Goal: Task Accomplishment & Management: Use online tool/utility

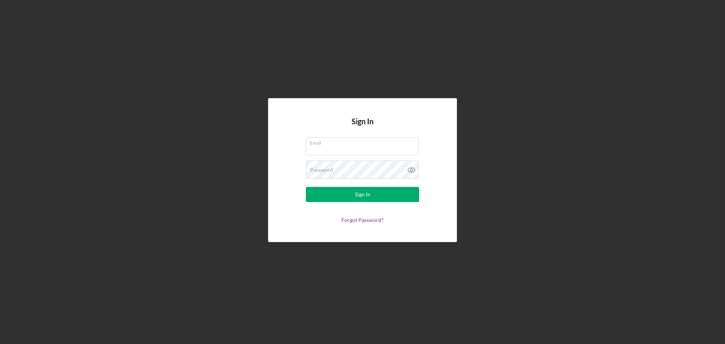
type input "[EMAIL_ADDRESS][DOMAIN_NAME]"
click at [454, 142] on div "Sign In Email [EMAIL_ADDRESS][DOMAIN_NAME] Password Sign In Forgot Password?" at bounding box center [362, 170] width 189 height 144
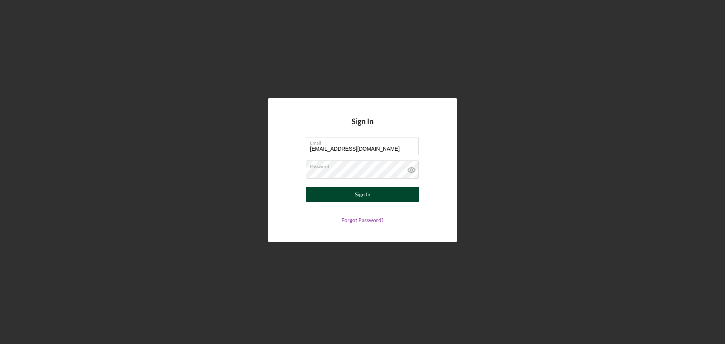
click at [389, 194] on button "Sign In" at bounding box center [362, 194] width 113 height 15
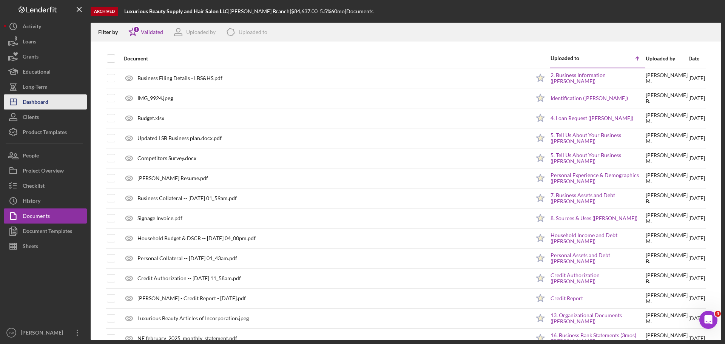
click at [45, 103] on div "Dashboard" at bounding box center [36, 102] width 26 height 17
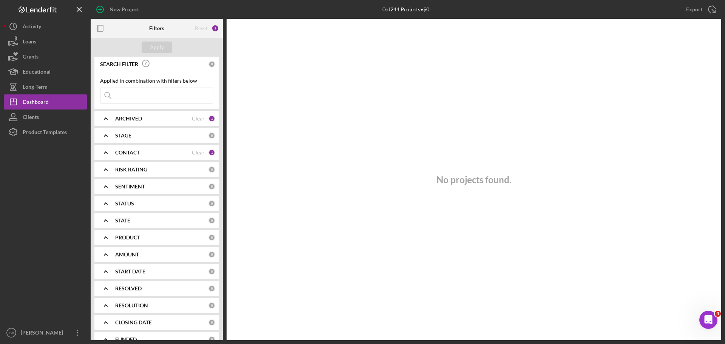
click at [129, 152] on b "CONTACT" at bounding box center [127, 152] width 25 height 6
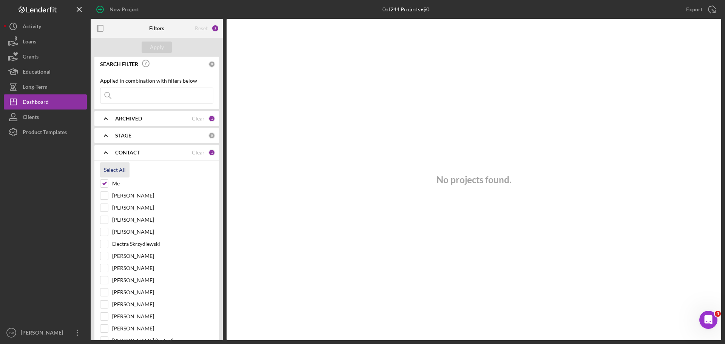
click at [112, 168] on div "Select All" at bounding box center [115, 169] width 22 height 15
checkbox input "true"
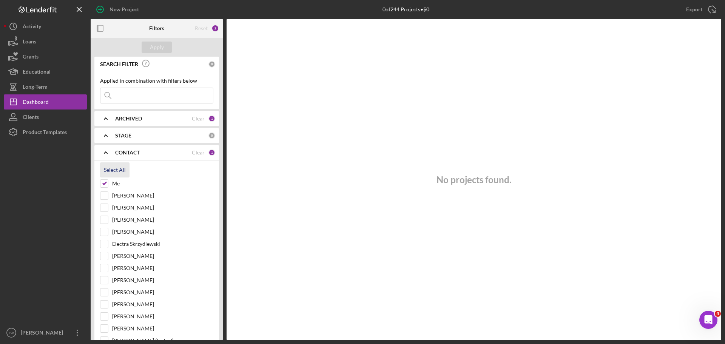
checkbox input "true"
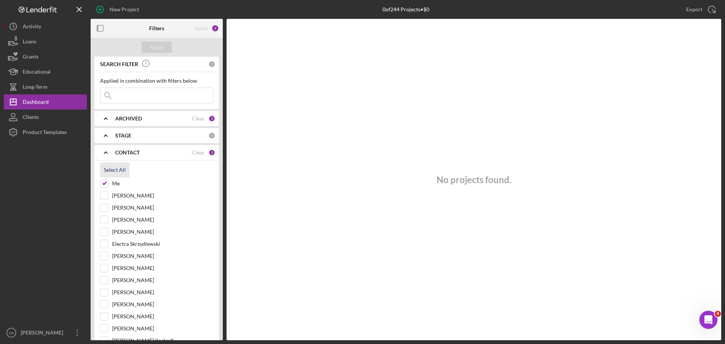
checkbox input "true"
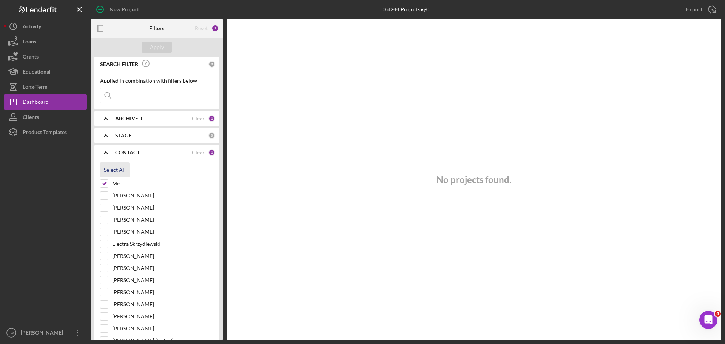
checkbox input "true"
click at [165, 42] on button "Apply" at bounding box center [157, 47] width 30 height 11
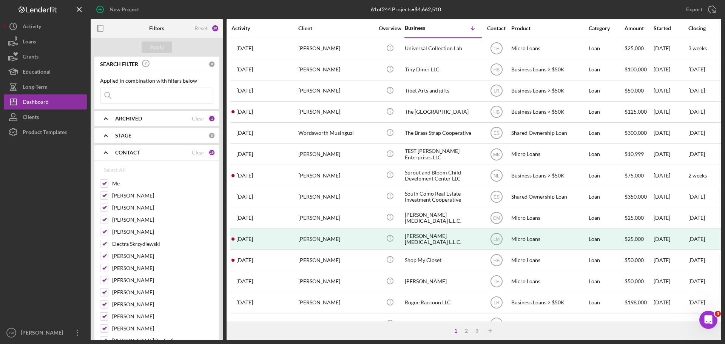
click at [157, 92] on input at bounding box center [156, 95] width 112 height 15
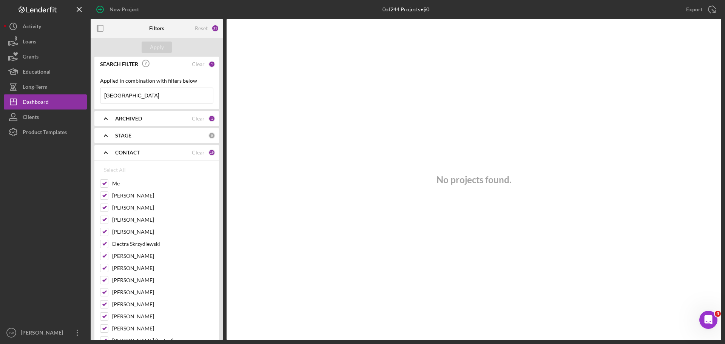
type input "[GEOGRAPHIC_DATA]"
click at [110, 121] on icon "Icon/Expander" at bounding box center [105, 118] width 19 height 19
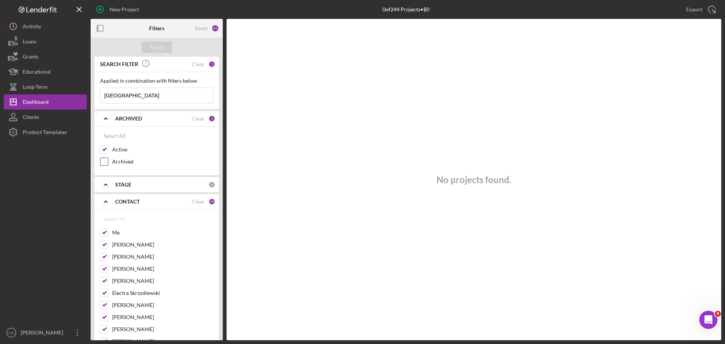
click at [107, 163] on input "Archived" at bounding box center [104, 162] width 8 height 8
checkbox input "true"
click at [149, 41] on div "Apply" at bounding box center [157, 47] width 132 height 19
click at [156, 46] on div "Apply" at bounding box center [157, 47] width 14 height 11
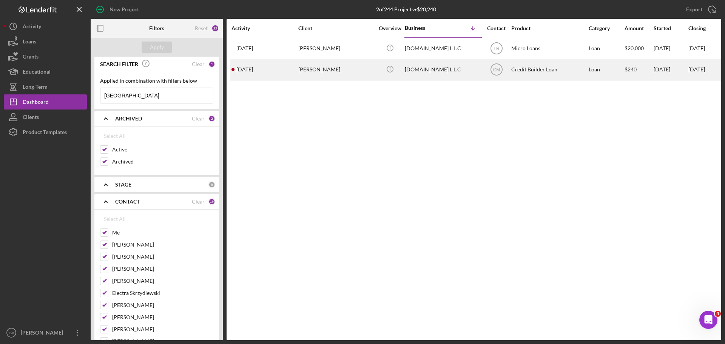
click at [313, 70] on div "[PERSON_NAME]" at bounding box center [335, 70] width 75 height 20
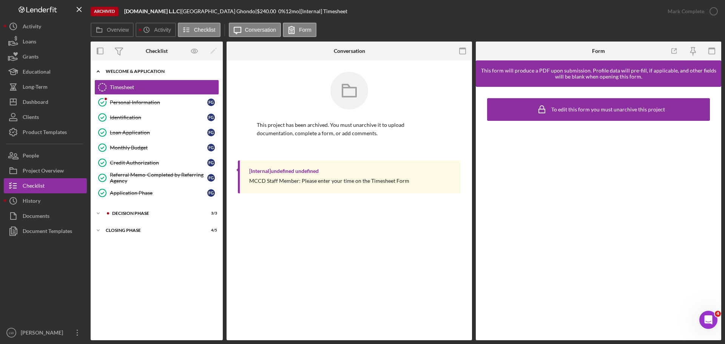
click at [99, 72] on icon "Icon/Expander" at bounding box center [98, 71] width 15 height 15
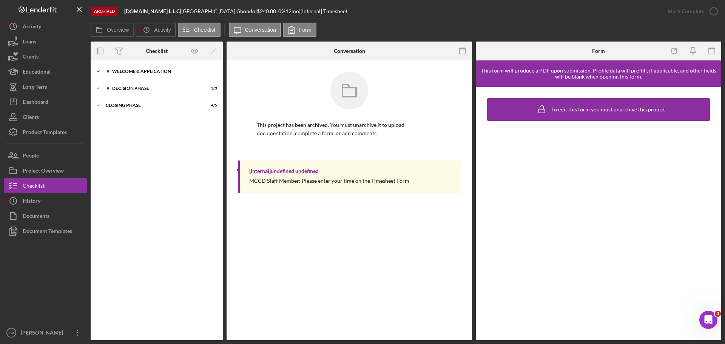
click at [99, 72] on icon "Icon/Expander" at bounding box center [98, 71] width 15 height 15
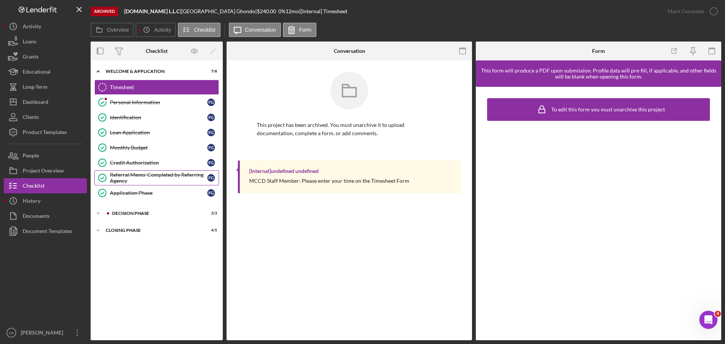
click at [158, 178] on div "Referral Memo-Completed by Referring Agency" at bounding box center [158, 178] width 97 height 12
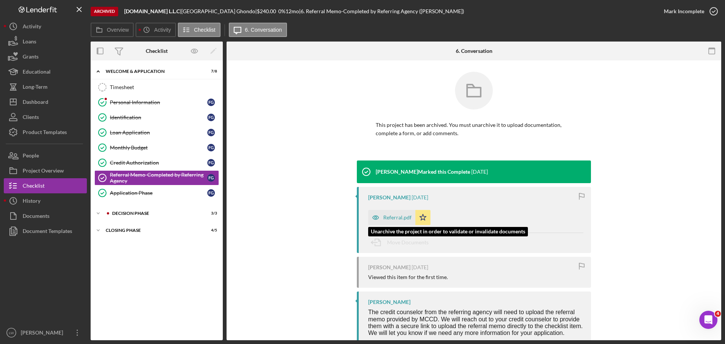
click at [394, 219] on div "Referral.pdf" at bounding box center [397, 217] width 28 height 6
